Goal: Book appointment/travel/reservation

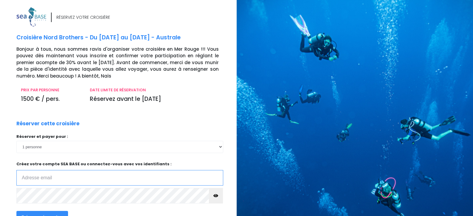
click at [84, 179] on input "email" at bounding box center [119, 178] width 207 height 16
type input "alix.mass@live.fr"
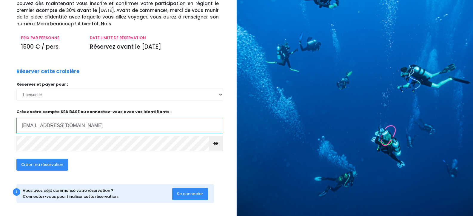
scroll to position [54, 0]
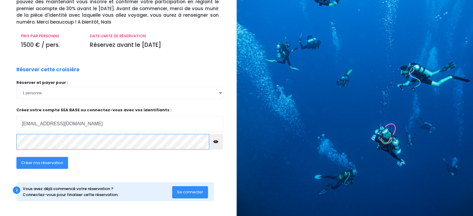
click input "submit" at bounding box center [0, 0] width 0 height 0
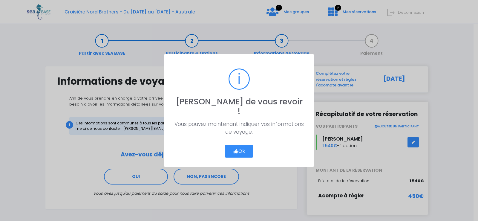
click at [243, 146] on button "Ok" at bounding box center [239, 151] width 28 height 13
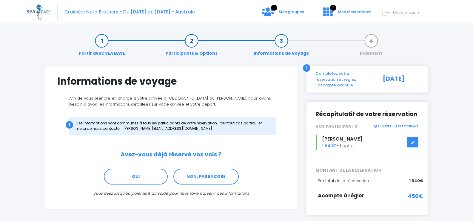
scroll to position [25, 0]
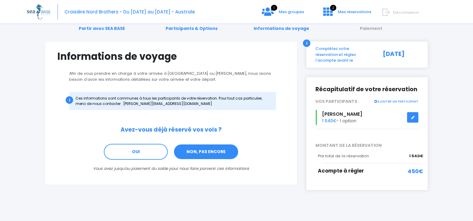
click at [193, 147] on link "NON, PAS ENCORE" at bounding box center [205, 152] width 65 height 16
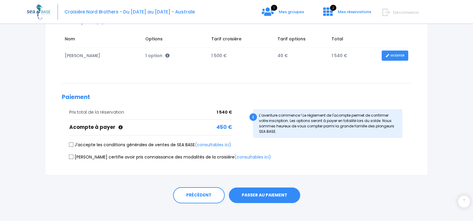
scroll to position [100, 0]
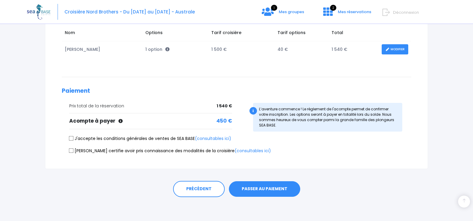
click at [74, 136] on label "J'accepte les conditions générales de ventes de SEA BASE (consultables ici)" at bounding box center [150, 138] width 162 height 6
click at [74, 136] on input "J'accepte les conditions générales de ventes de SEA BASE (consultables ici)" at bounding box center [71, 138] width 5 height 5
checkbox input "true"
click at [71, 150] on input "Je certifie avoir pris connaissance des modalités de la croisière (consultables…" at bounding box center [71, 150] width 5 height 5
checkbox input "true"
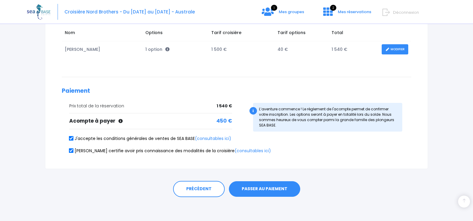
click at [258, 188] on button "PASSER AU PAIEMENT" at bounding box center [264, 189] width 71 height 16
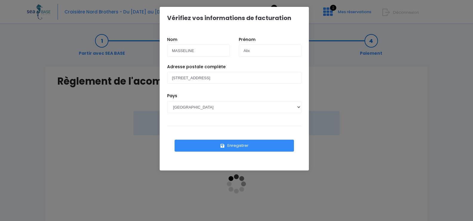
click at [256, 187] on div "Vérifiez vos informations de facturation Nom MASSELINE Prénom Alix Pays AFGHANI…" at bounding box center [236, 110] width 473 height 221
click at [240, 143] on button "Enregistrer" at bounding box center [234, 145] width 119 height 12
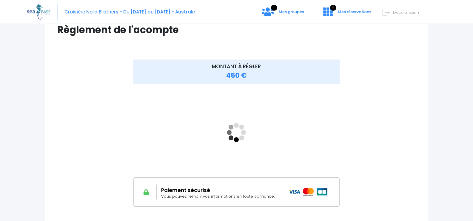
scroll to position [90, 0]
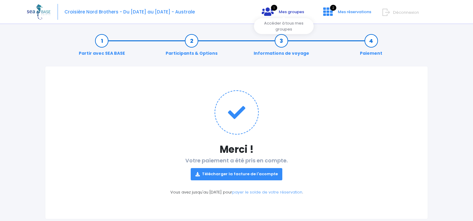
click at [268, 7] on icon at bounding box center [268, 12] width 12 height 10
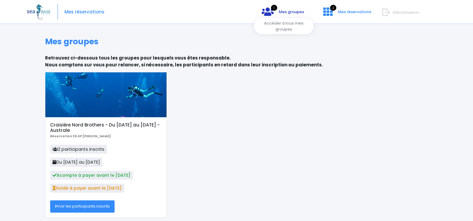
click at [291, 13] on span "Mes groupes" at bounding box center [291, 12] width 25 height 6
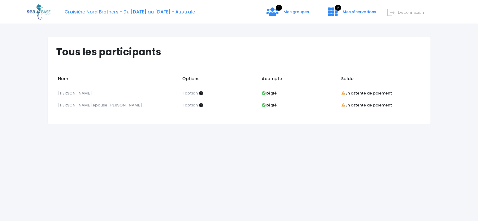
click at [29, 16] on img at bounding box center [39, 11] width 24 height 15
click at [47, 9] on img at bounding box center [39, 11] width 24 height 15
click at [293, 16] on link "1 Mes groupes" at bounding box center [287, 14] width 52 height 6
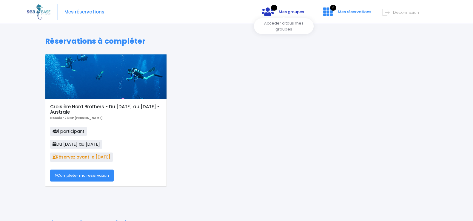
click at [287, 13] on span "Mes groupes" at bounding box center [291, 12] width 25 height 6
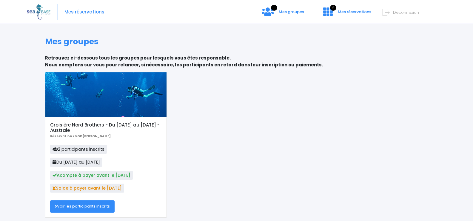
click at [88, 210] on link "Voir les participants inscrits" at bounding box center [82, 206] width 64 height 12
